Goal: Information Seeking & Learning: Learn about a topic

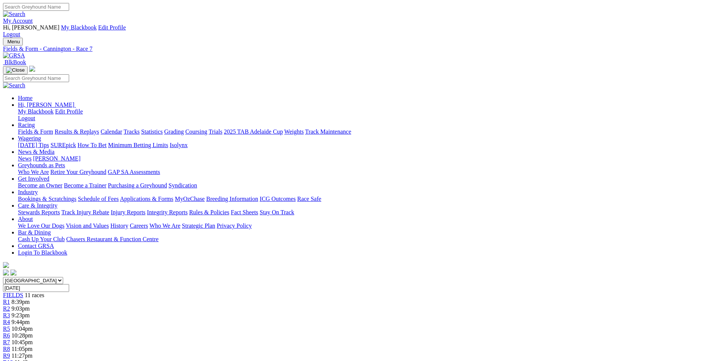
click at [30, 306] on span "9:03pm" at bounding box center [21, 309] width 18 height 6
type input "Yesterday, 4 Oct 2025"
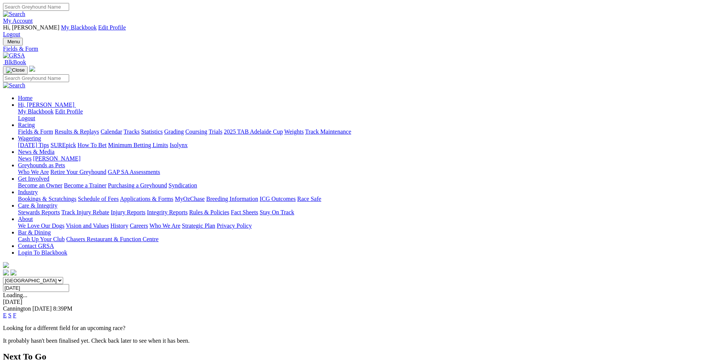
click at [69, 284] on input "Saturday, 4 Oct 2025" at bounding box center [36, 288] width 66 height 8
click at [69, 284] on input "Thursday, 2 Oct 2025" at bounding box center [36, 288] width 66 height 8
type input "Friday, 3 Oct 2025"
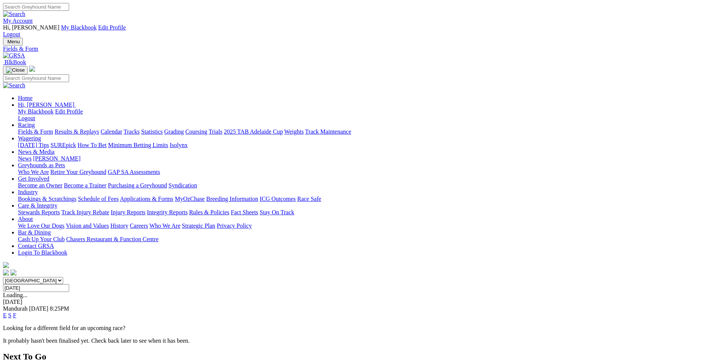
click at [7, 312] on link "E" at bounding box center [5, 315] width 4 height 6
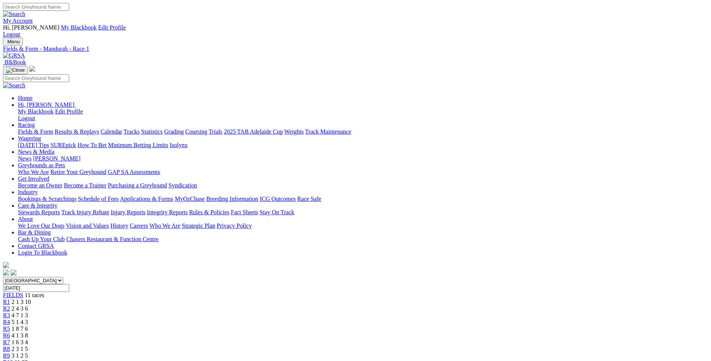
click at [28, 306] on span "2 4 3 6" at bounding box center [20, 309] width 16 height 6
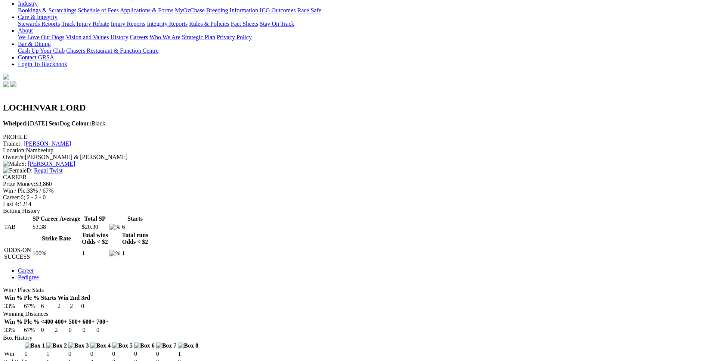
scroll to position [192, 0]
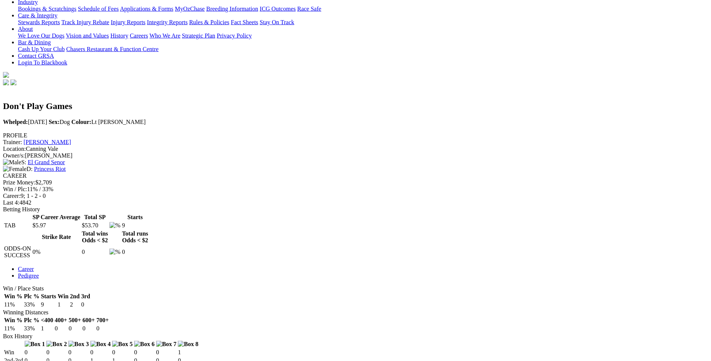
scroll to position [191, 0]
